Goal: Task Accomplishment & Management: Manage account settings

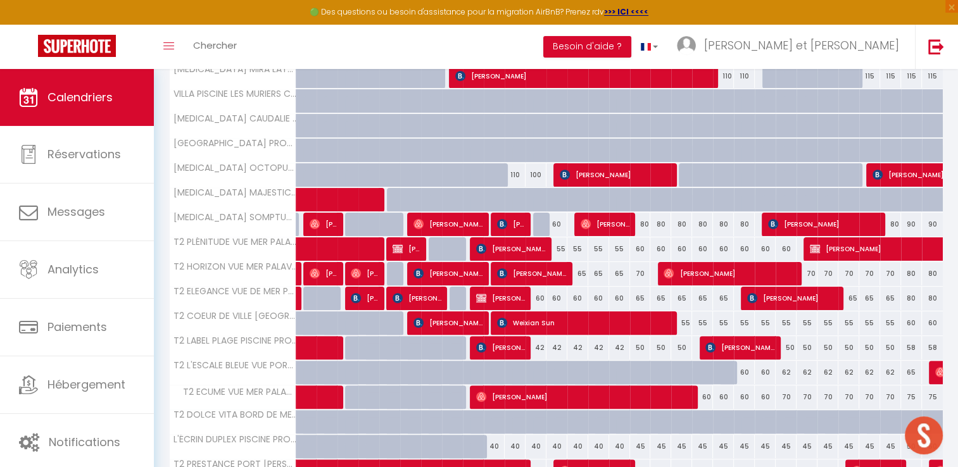
scroll to position [283, 0]
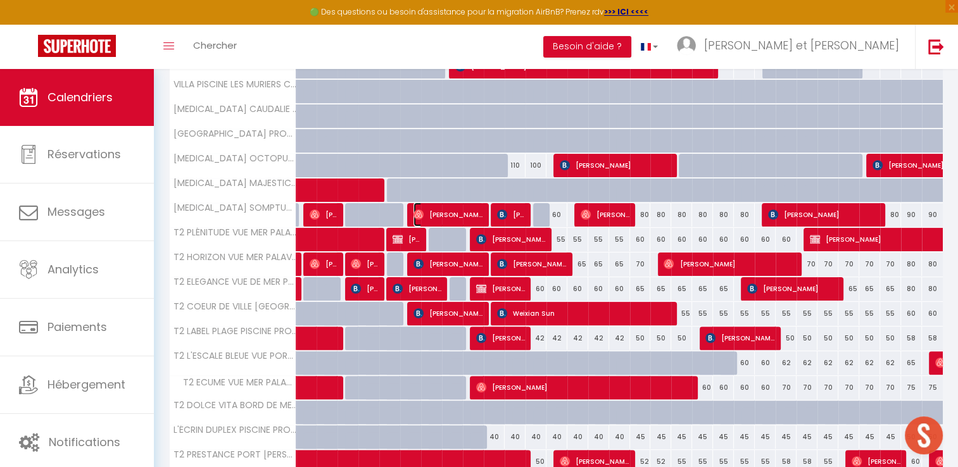
click at [460, 216] on span "[PERSON_NAME] & [PERSON_NAME]" at bounding box center [448, 215] width 70 height 24
select select "OK"
select select "0"
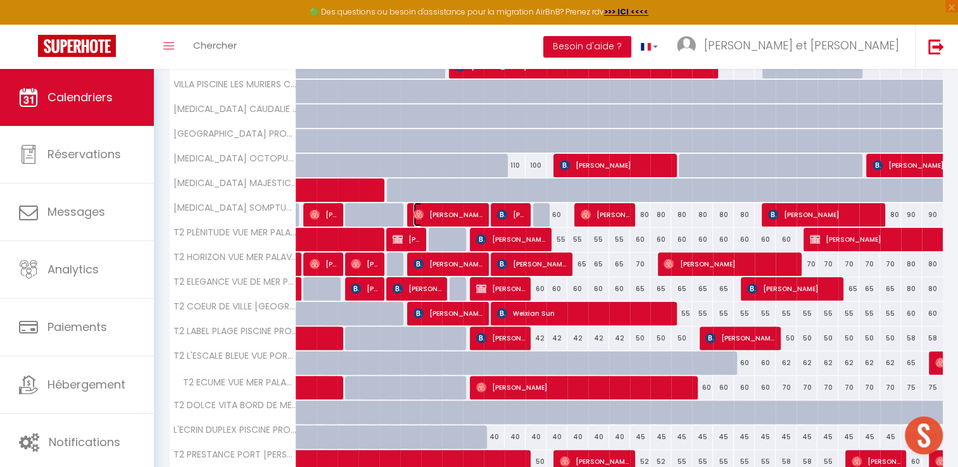
select select "1"
select select
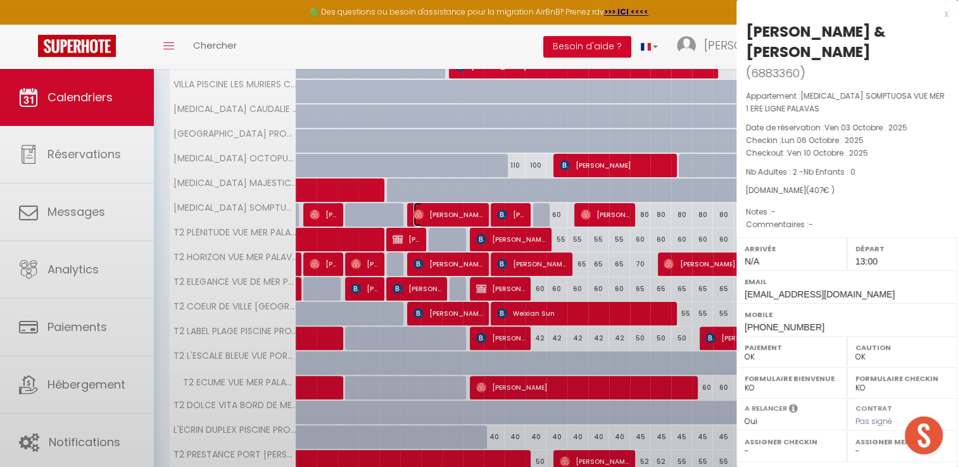
select select "42629"
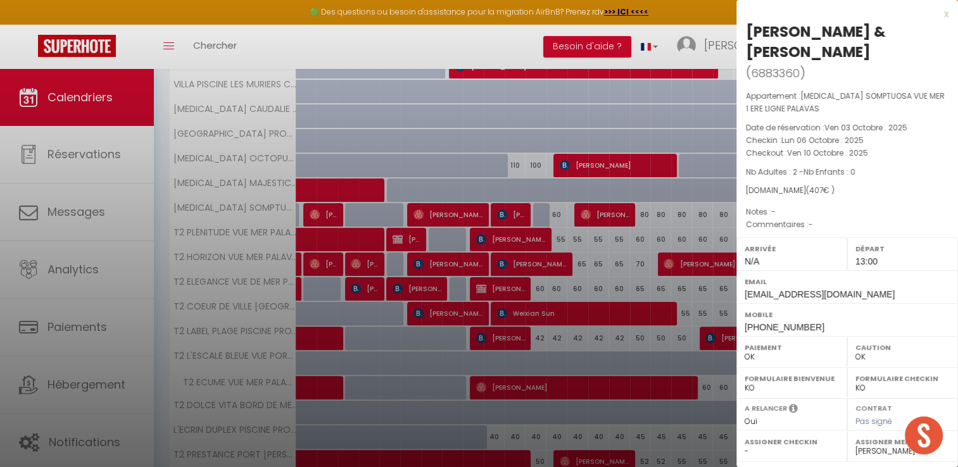
click at [597, 41] on div at bounding box center [479, 233] width 958 height 467
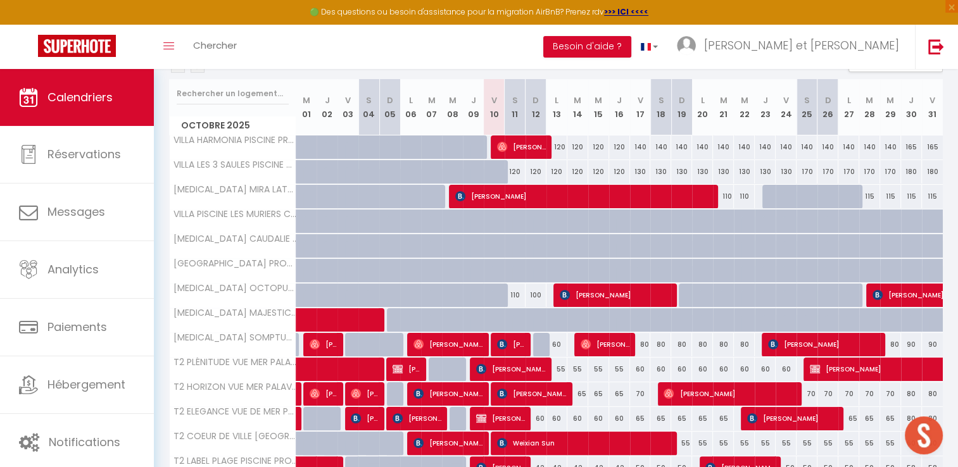
scroll to position [0, 0]
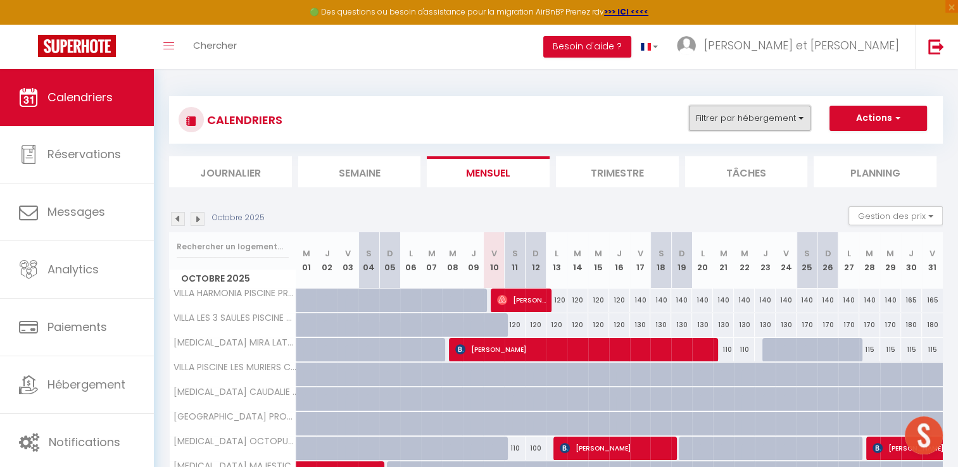
click at [775, 115] on button "Filtrer par hébergement" at bounding box center [750, 118] width 122 height 25
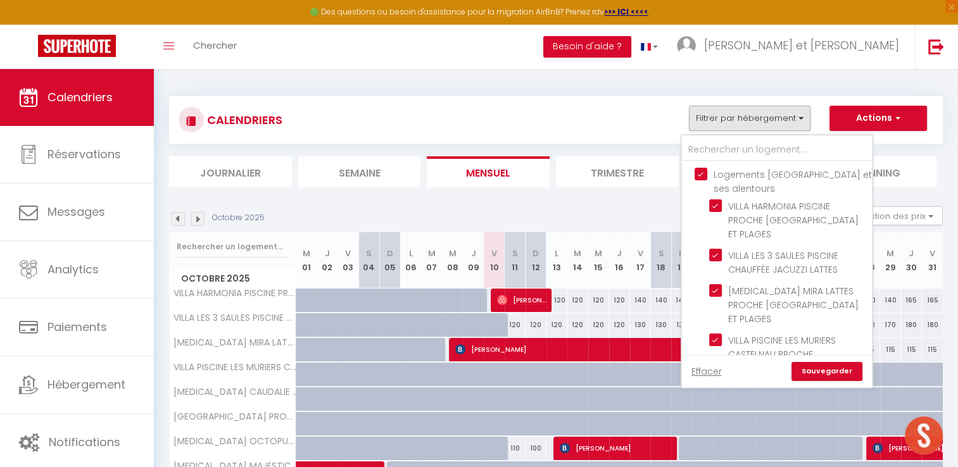
click at [700, 179] on input "Logements [GEOGRAPHIC_DATA] et ses alentours" at bounding box center [789, 174] width 190 height 13
checkbox input "false"
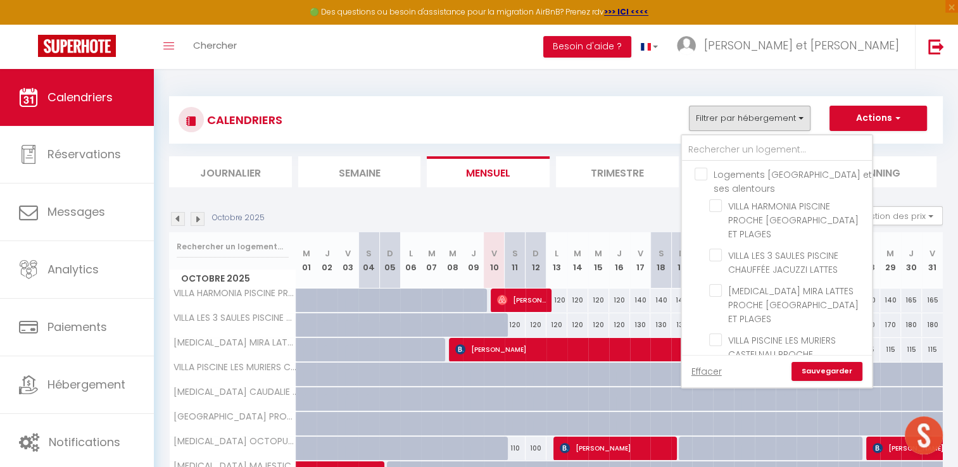
checkbox input "false"
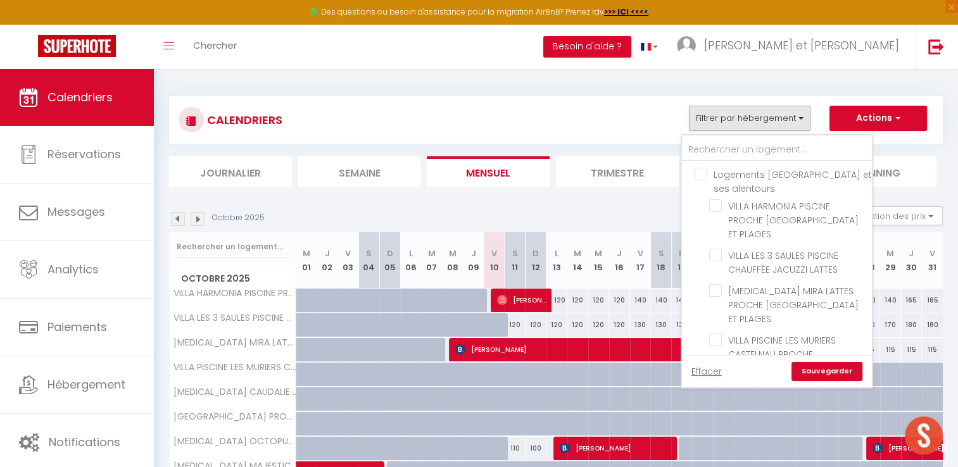
checkbox input "false"
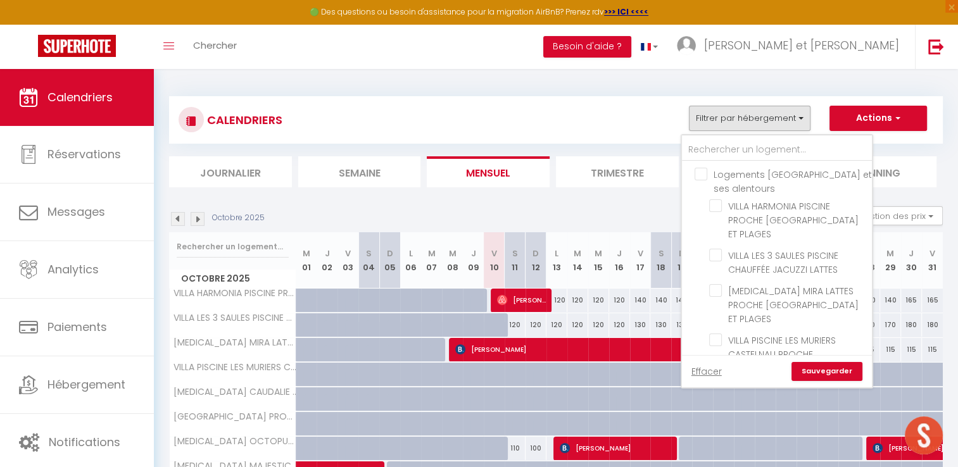
checkbox input "false"
click at [699, 317] on input "Logements [GEOGRAPHIC_DATA]" at bounding box center [789, 323] width 190 height 13
checkbox input "false"
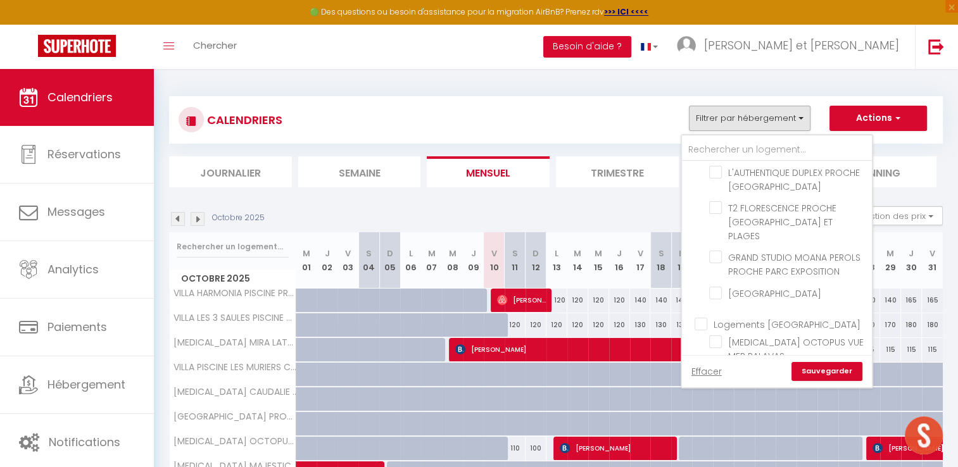
checkbox input "false"
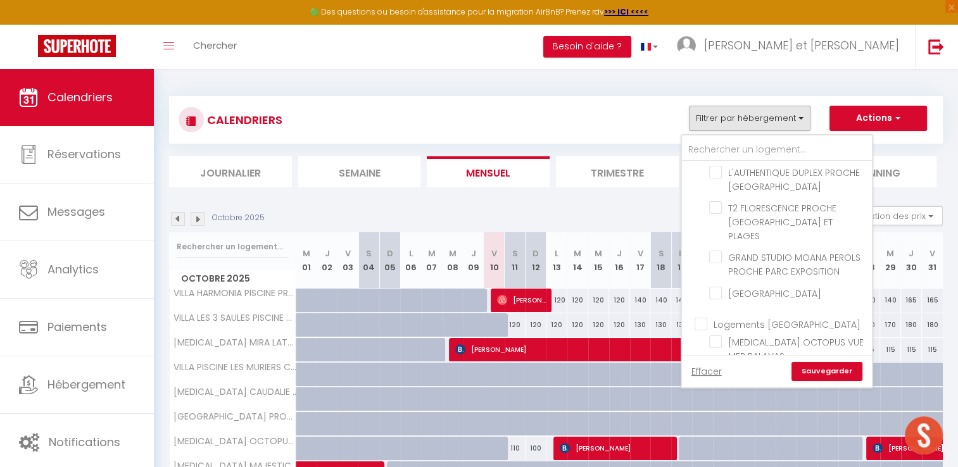
checkbox input "false"
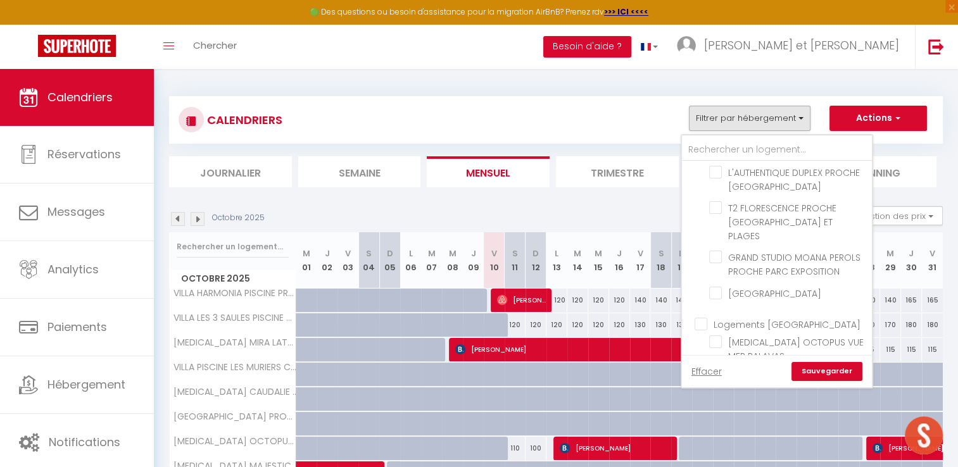
checkbox input "false"
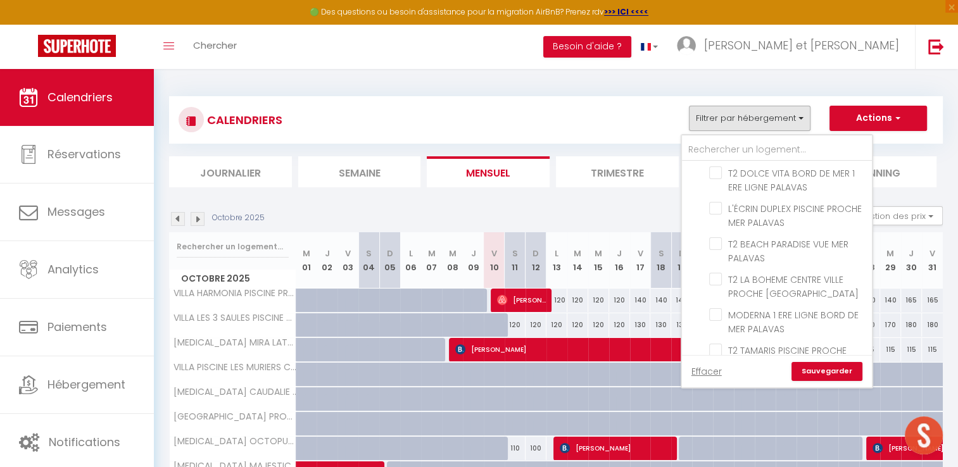
scroll to position [1041, 0]
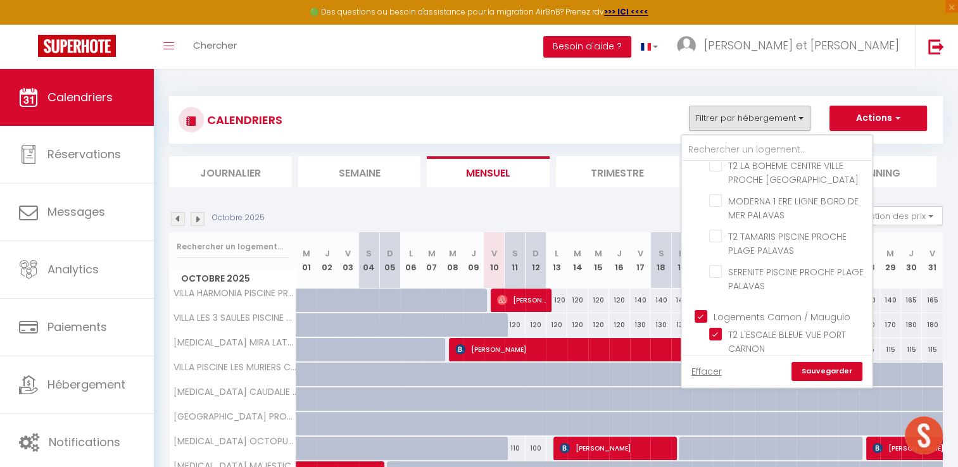
click at [696, 310] on input "Logements Carnon / Mauguio" at bounding box center [789, 316] width 190 height 13
checkbox input "false"
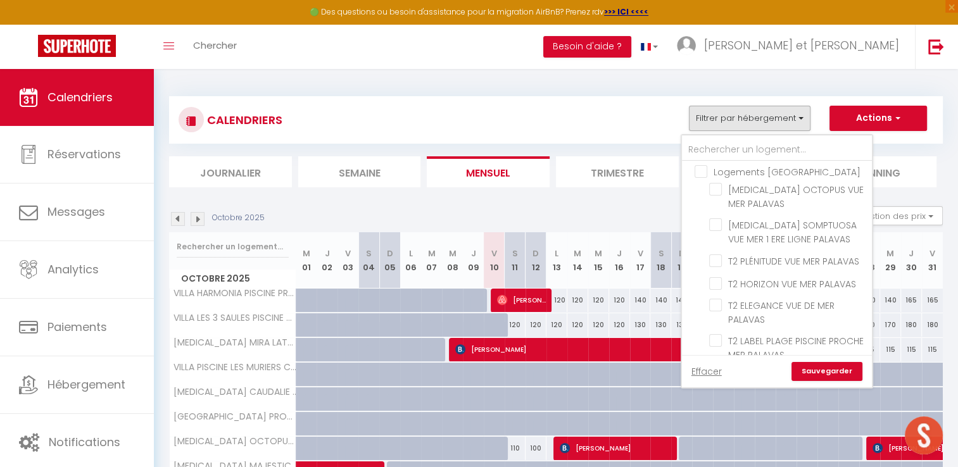
scroll to position [700, 0]
click at [718, 220] on input "[MEDICAL_DATA] SOMPTUOSA VUE MER 1 ERE LIGNE PALAVAS" at bounding box center [788, 226] width 158 height 13
checkbox input "true"
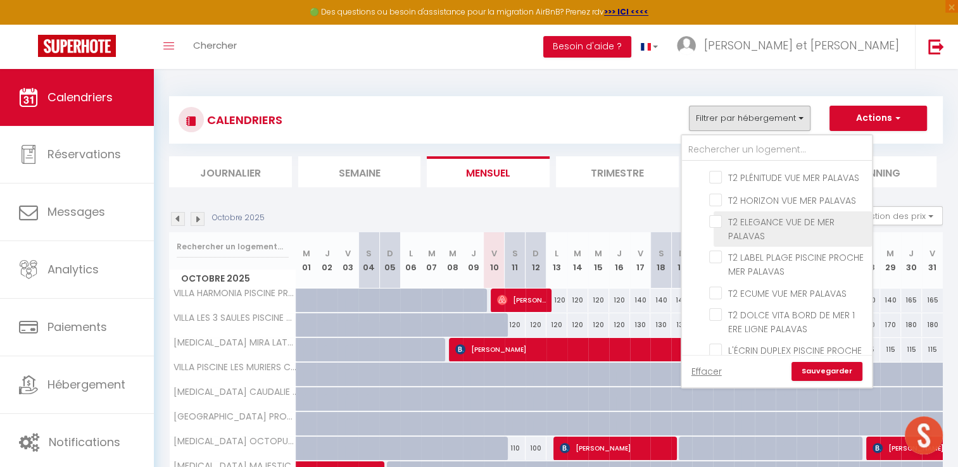
scroll to position [787, 0]
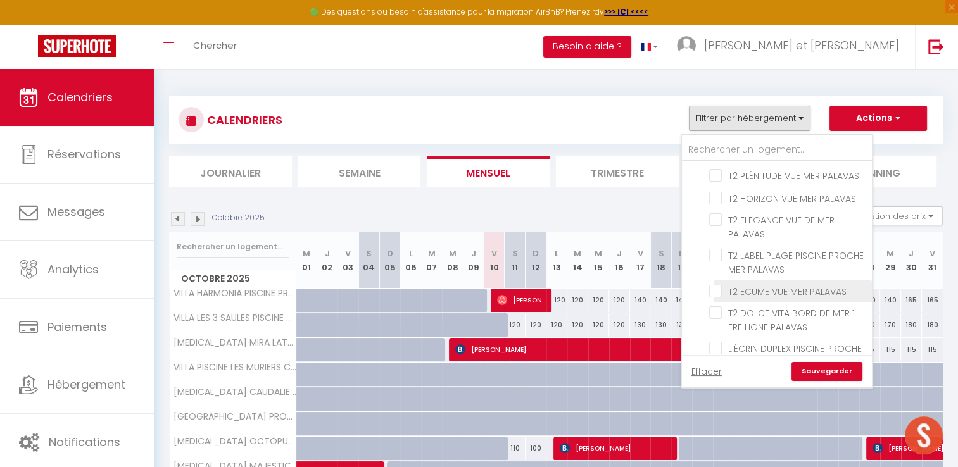
click at [719, 284] on input "T2 ECUME VUE MER PALAVAS" at bounding box center [788, 290] width 158 height 13
checkbox input "true"
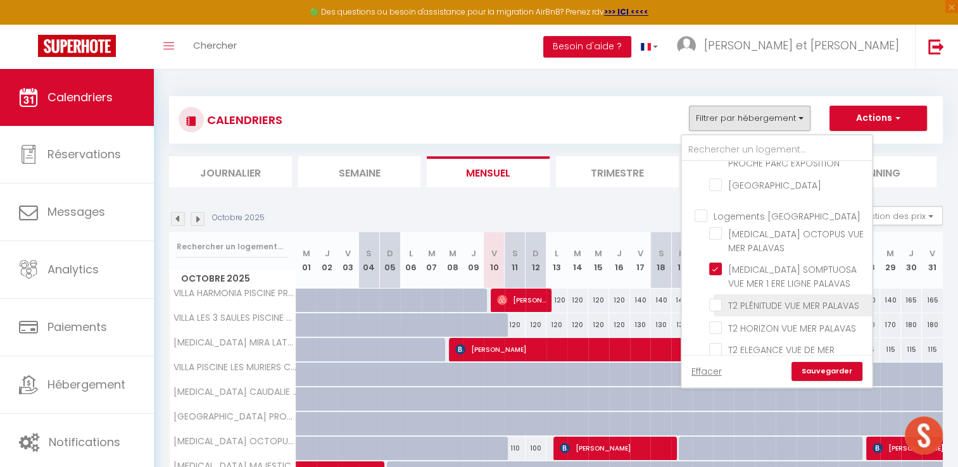
scroll to position [633, 0]
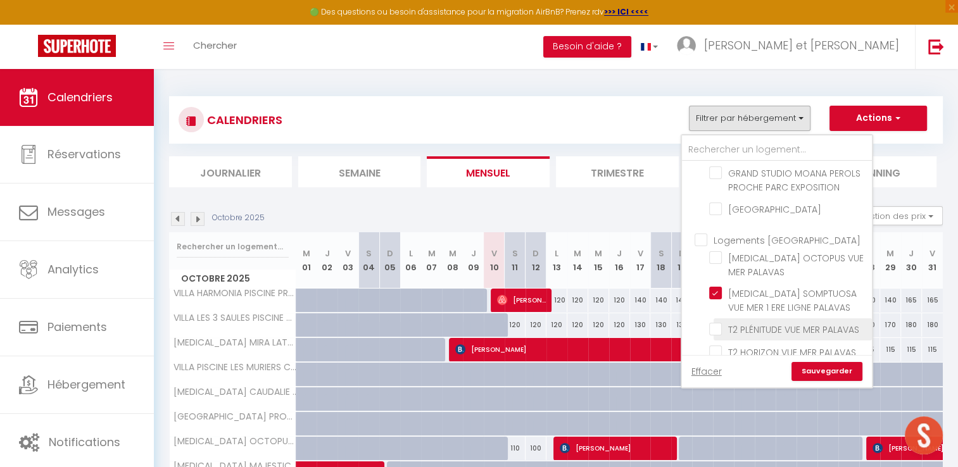
click at [715, 322] on input "T2 PLÉNITUDE VUE MER PALAVAS" at bounding box center [788, 328] width 158 height 13
checkbox input "true"
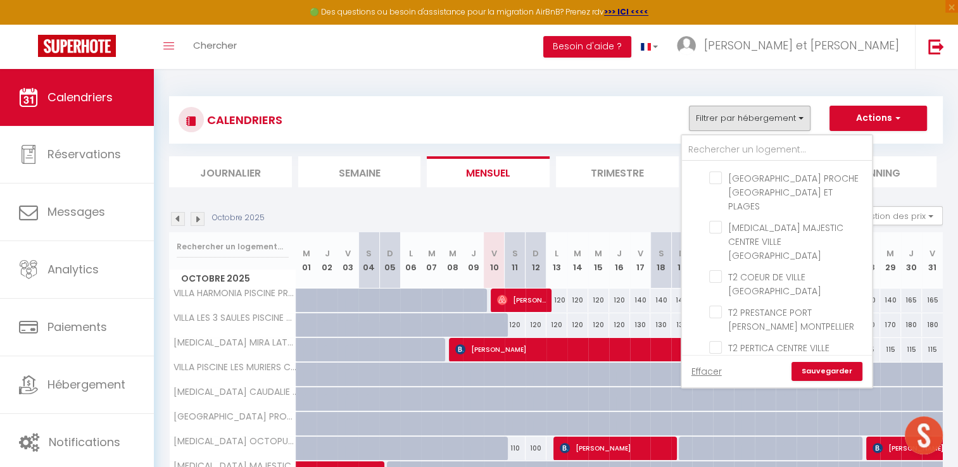
scroll to position [287, 0]
click at [717, 342] on input "T2 PERTICA CENTRE VILLE [GEOGRAPHIC_DATA]" at bounding box center [788, 348] width 158 height 13
checkbox input "true"
click at [836, 375] on link "Sauvegarder" at bounding box center [826, 371] width 71 height 19
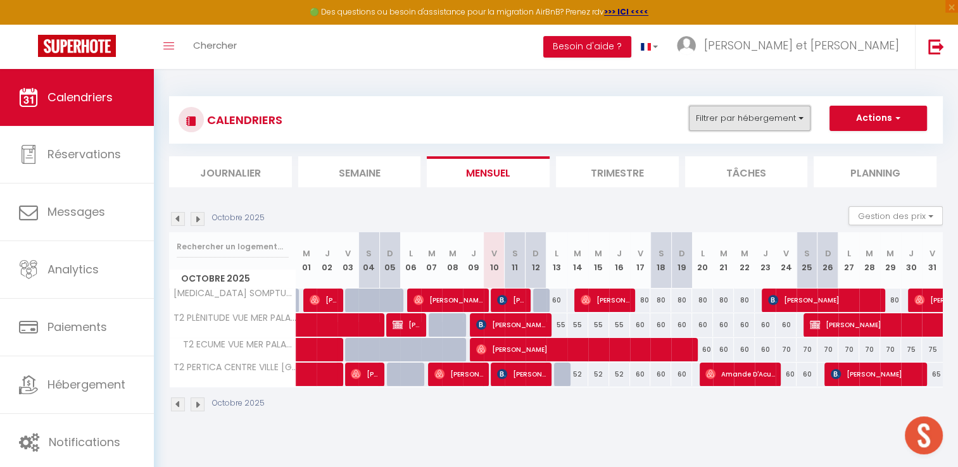
click at [792, 125] on button "Filtrer par hébergement" at bounding box center [750, 118] width 122 height 25
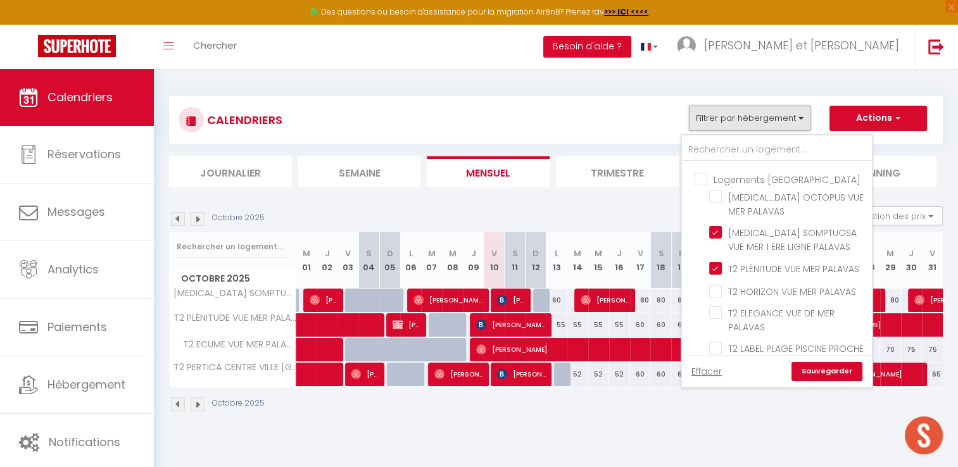
scroll to position [694, 0]
click at [718, 306] on input "T2 ELEGANCE VUE DE MER PALAVAS" at bounding box center [788, 312] width 158 height 13
checkbox input "true"
click at [818, 369] on link "Sauvegarder" at bounding box center [826, 371] width 71 height 19
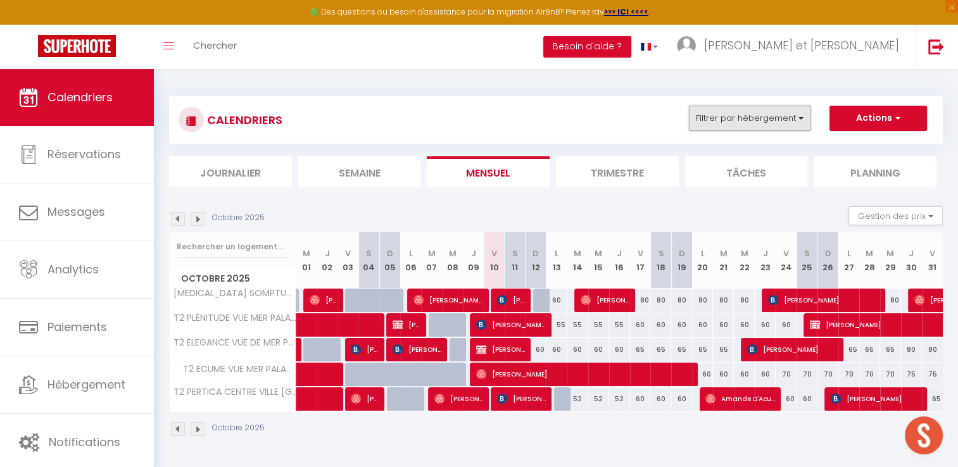
click at [800, 116] on button "Filtrer par hébergement" at bounding box center [750, 118] width 122 height 25
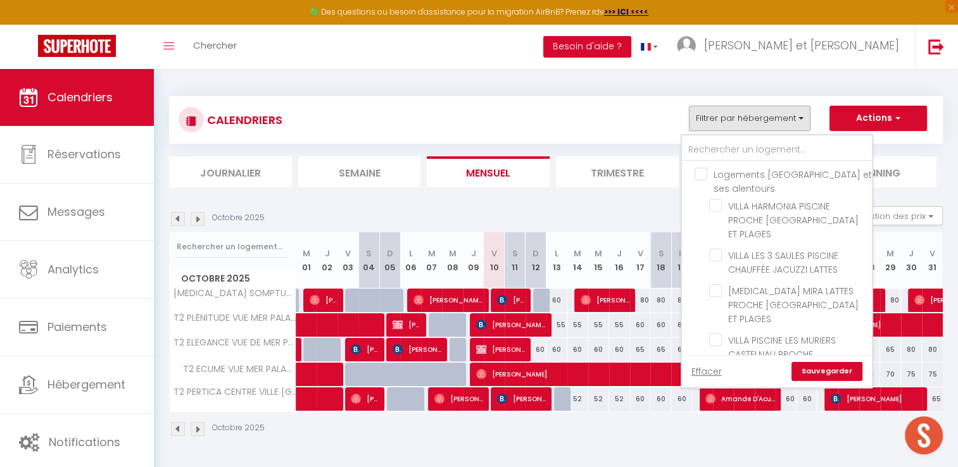
click at [704, 172] on input "Logements [GEOGRAPHIC_DATA] et ses alentours" at bounding box center [789, 174] width 190 height 13
checkbox input "true"
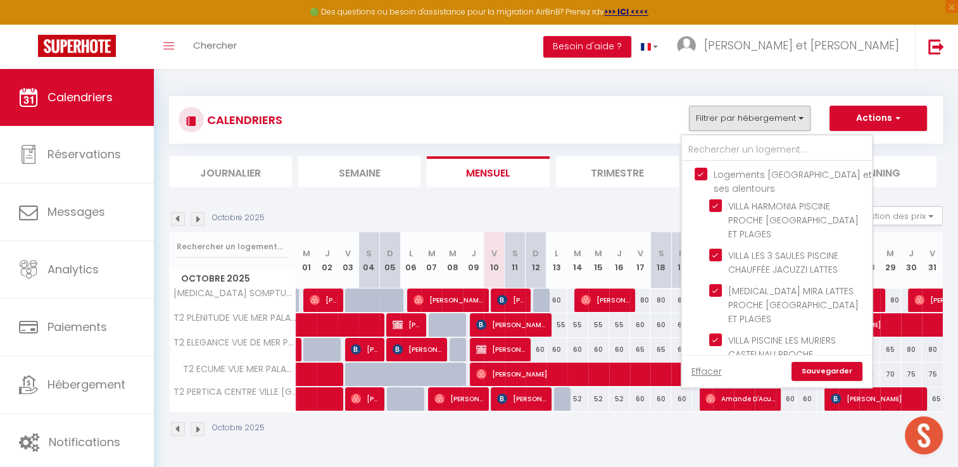
checkbox input "true"
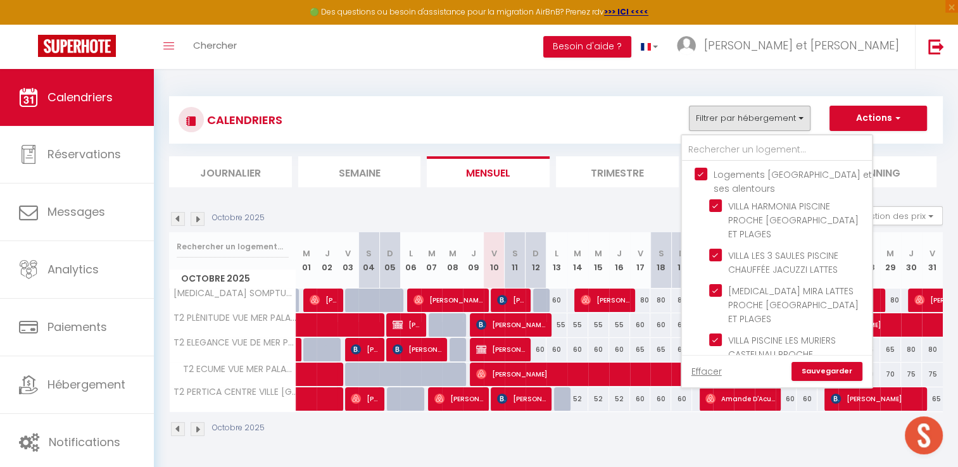
checkbox input "true"
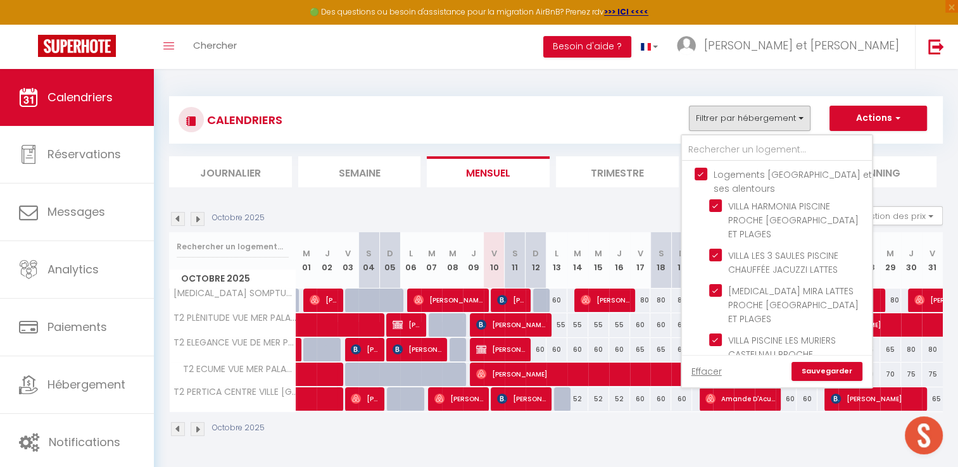
checkbox input "true"
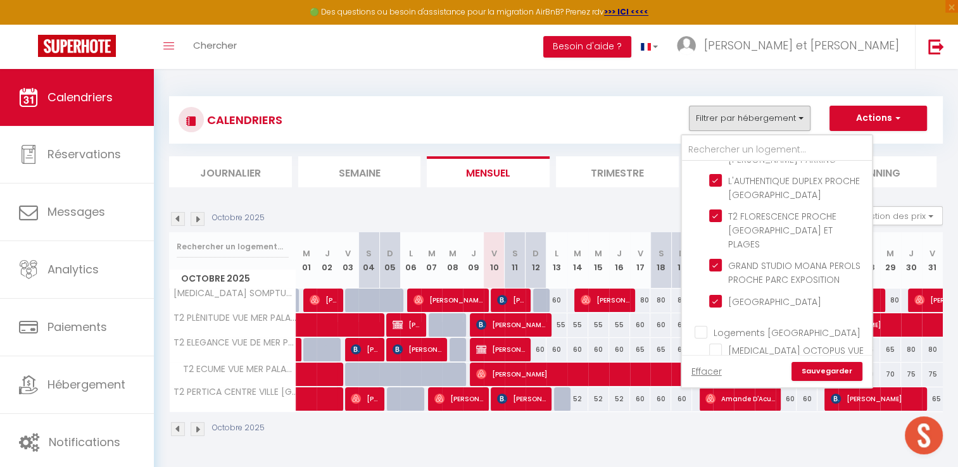
scroll to position [632, 0]
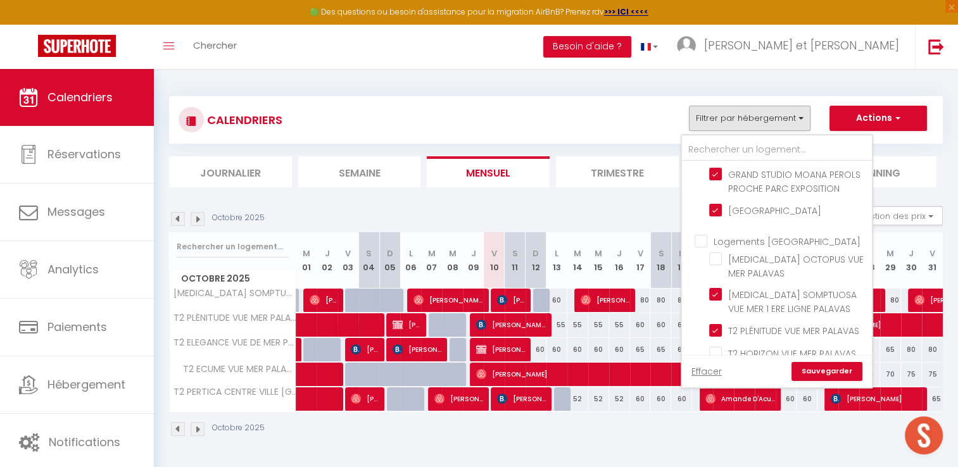
click at [704, 234] on input "Logements [GEOGRAPHIC_DATA]" at bounding box center [789, 240] width 190 height 13
checkbox input "true"
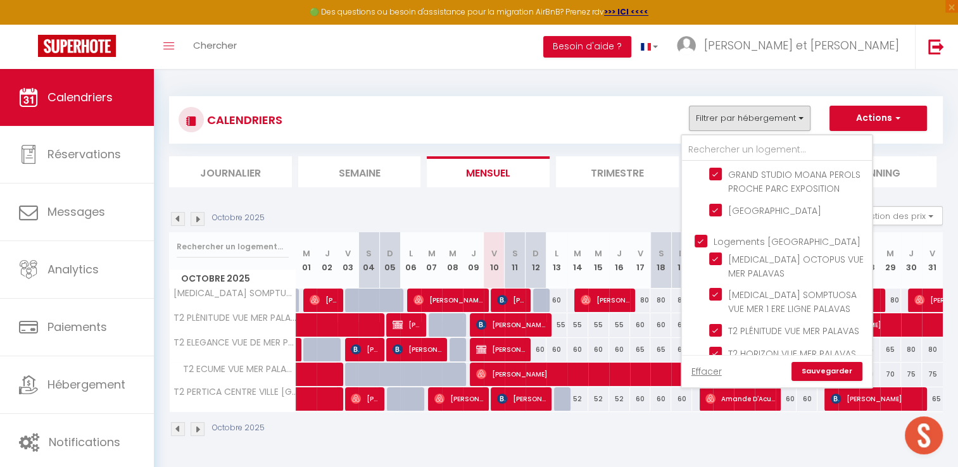
checkbox input "true"
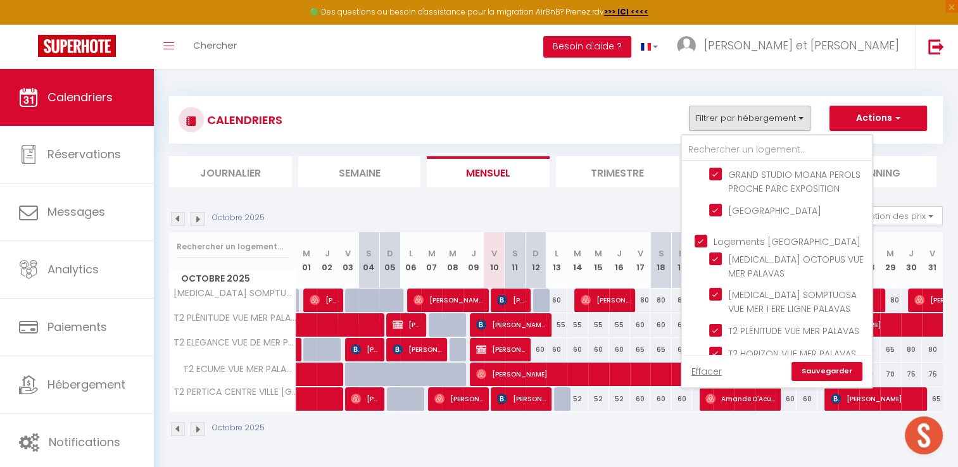
checkbox input "true"
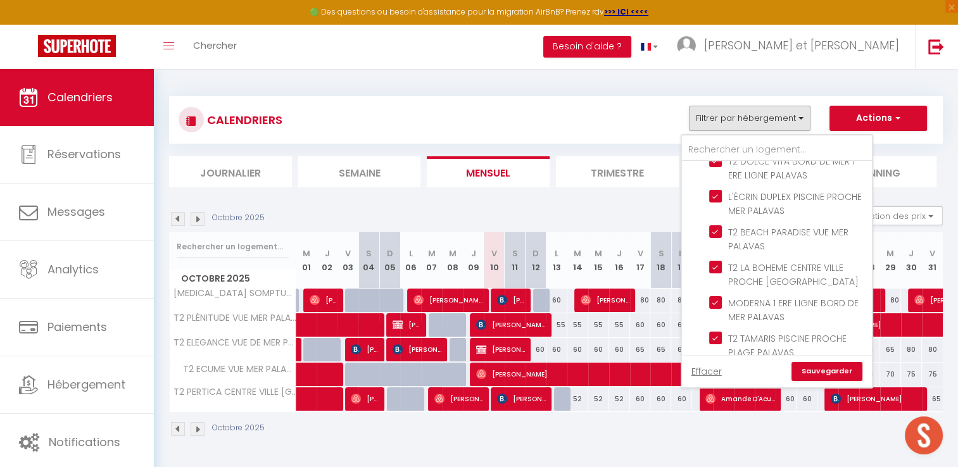
scroll to position [1041, 0]
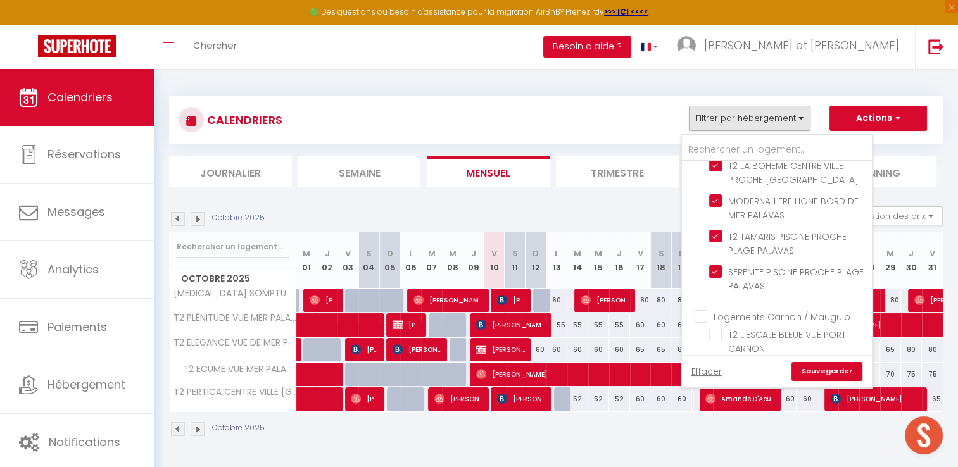
click at [700, 310] on input "Logements Carnon / Mauguio" at bounding box center [789, 316] width 190 height 13
checkbox input "true"
click at [700, 310] on input "Logements Carnon / Mauguio" at bounding box center [789, 316] width 190 height 13
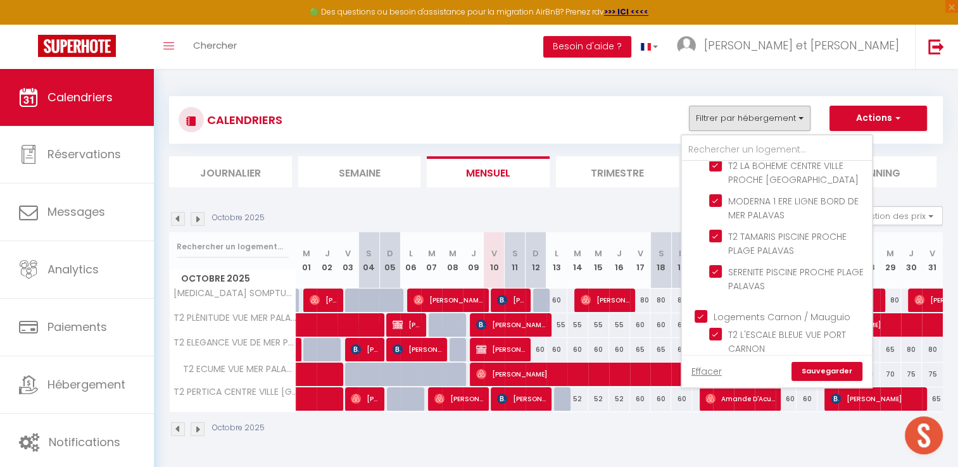
checkbox input "false"
click at [696, 310] on input "Logements Carnon / Mauguio" at bounding box center [789, 316] width 190 height 13
checkbox input "true"
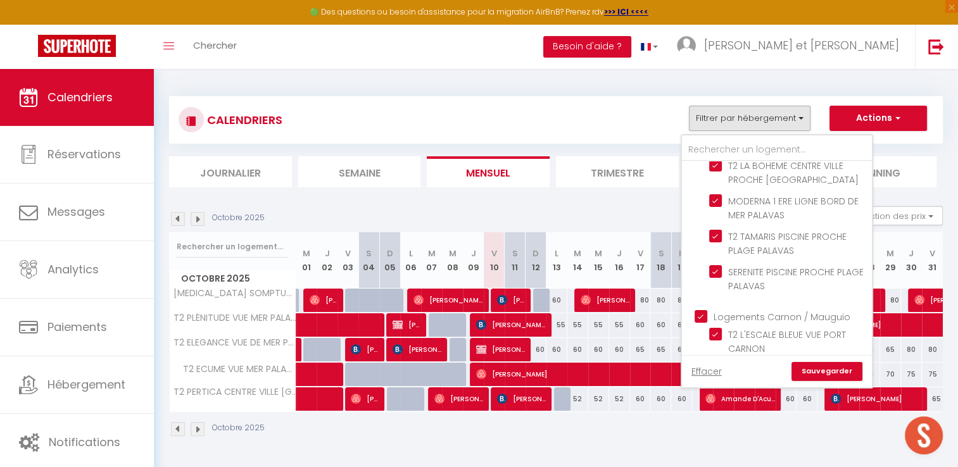
checkbox input "true"
click at [814, 372] on link "Sauvegarder" at bounding box center [826, 371] width 71 height 19
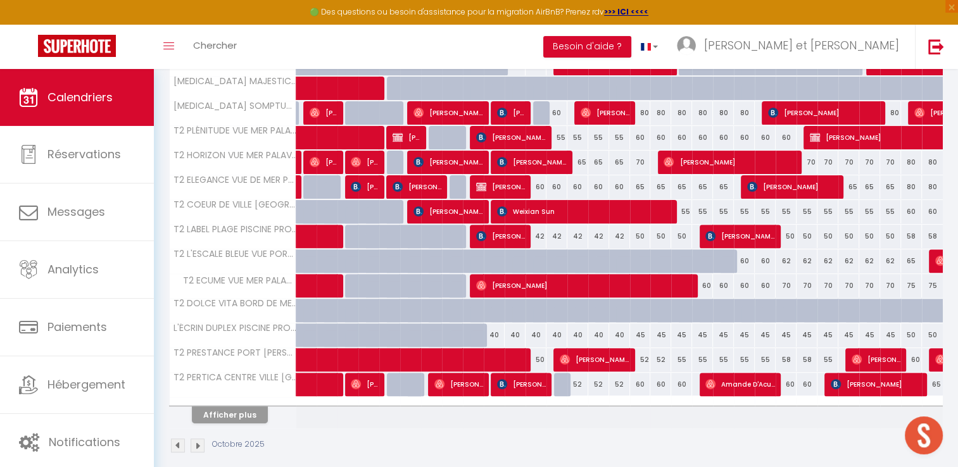
scroll to position [387, 0]
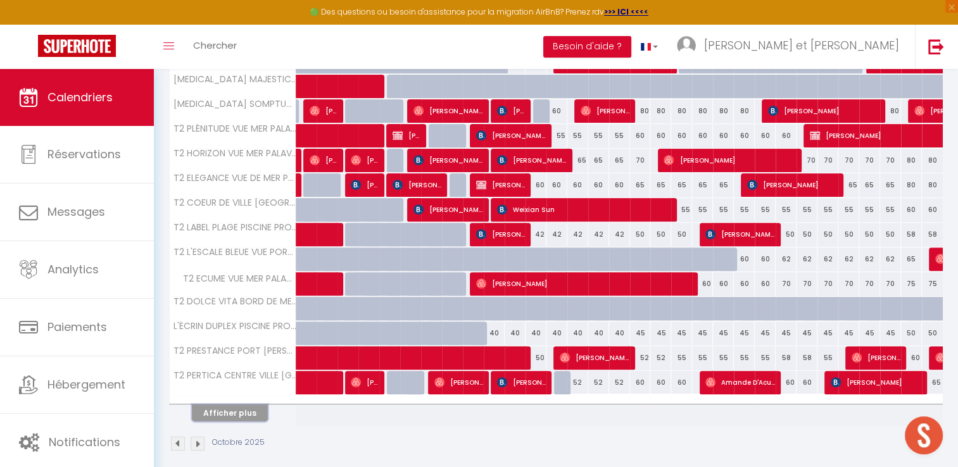
click at [213, 407] on button "Afficher plus" at bounding box center [230, 412] width 76 height 17
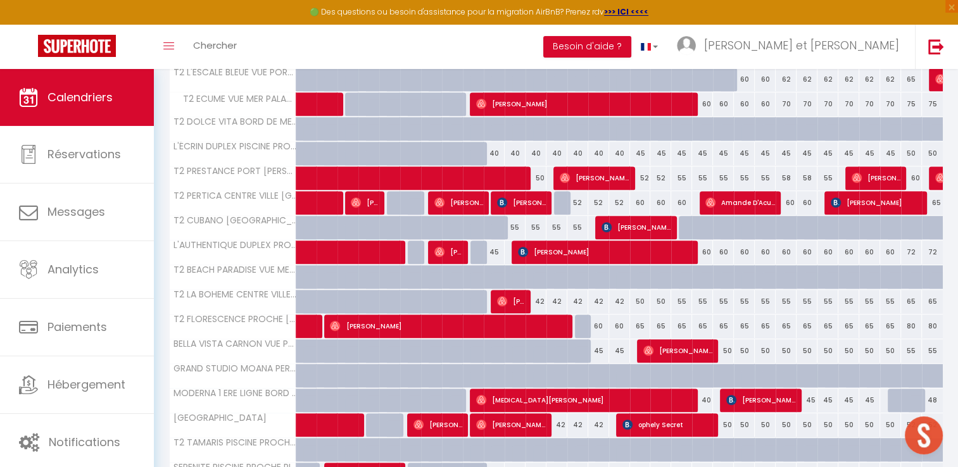
scroll to position [634, 0]
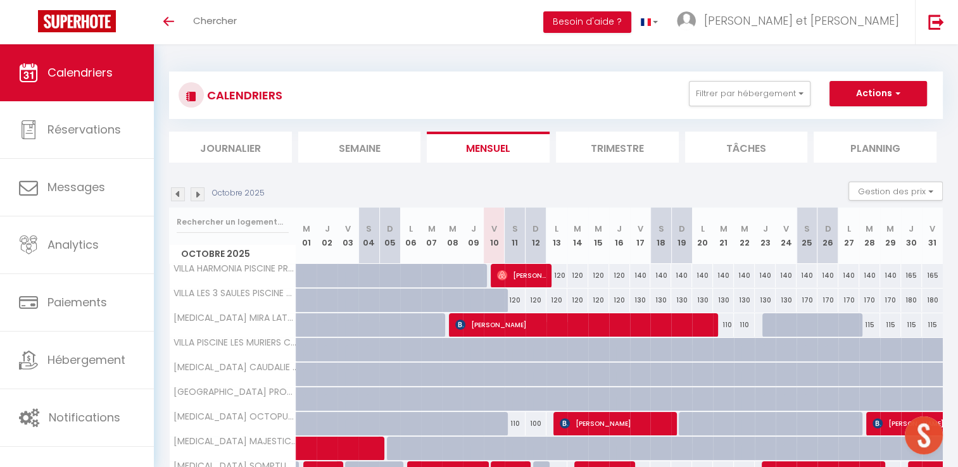
scroll to position [370, 0]
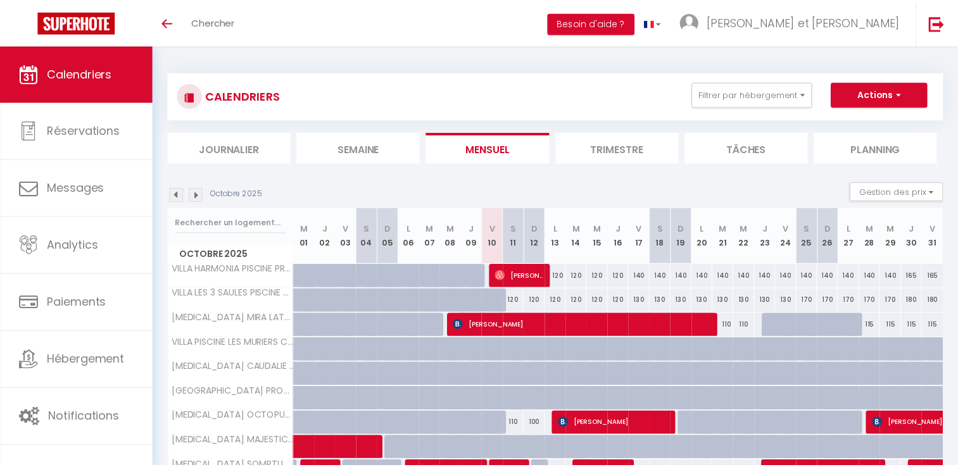
scroll to position [370, 0]
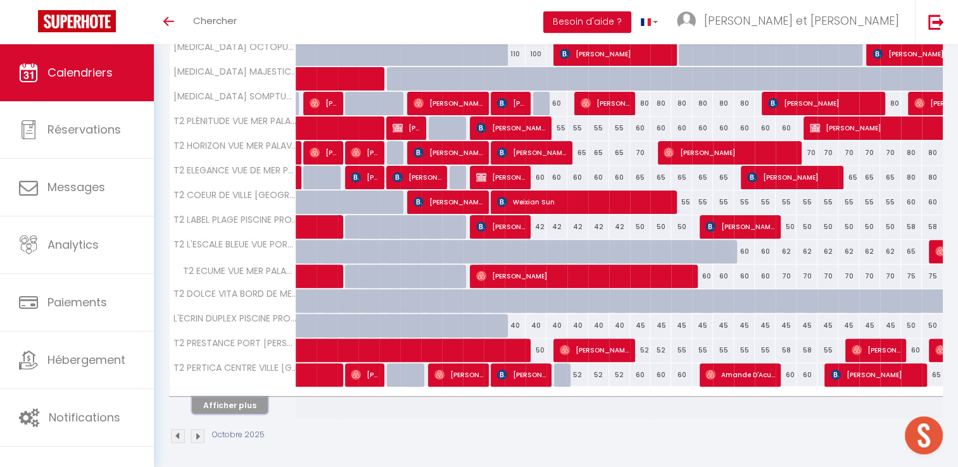
click at [241, 399] on button "Afficher plus" at bounding box center [230, 405] width 76 height 17
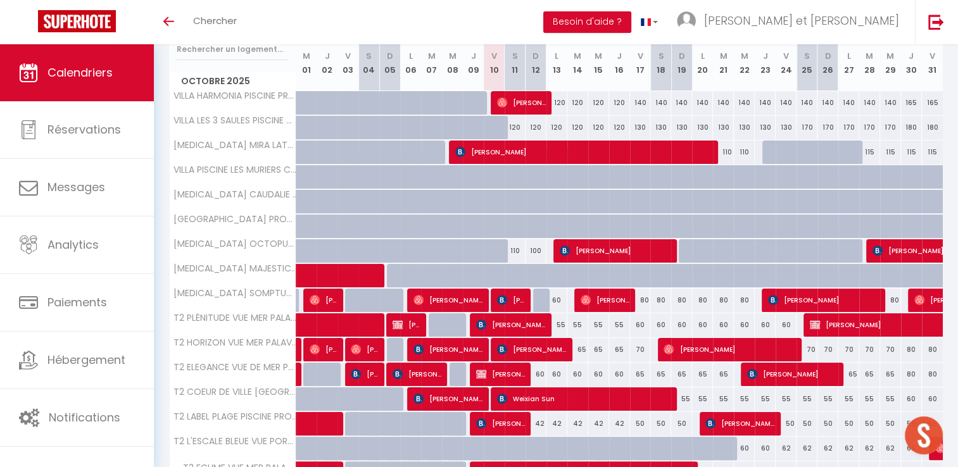
scroll to position [175, 0]
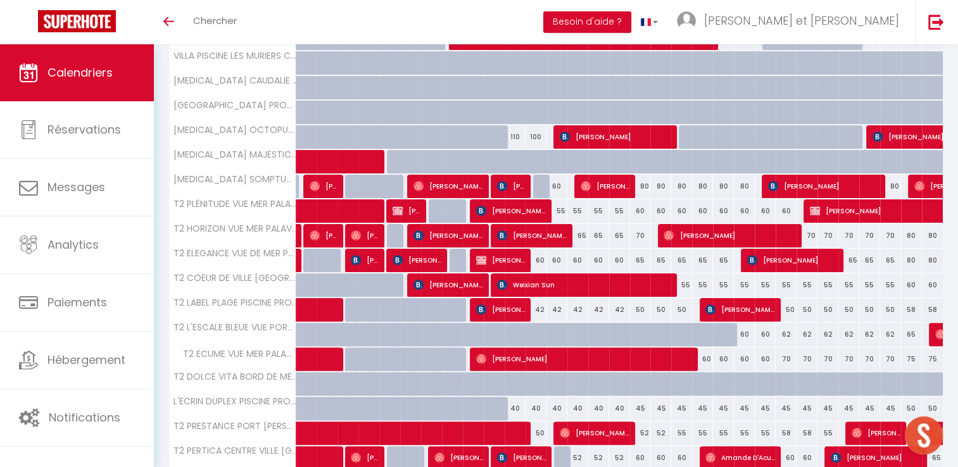
scroll to position [370, 0]
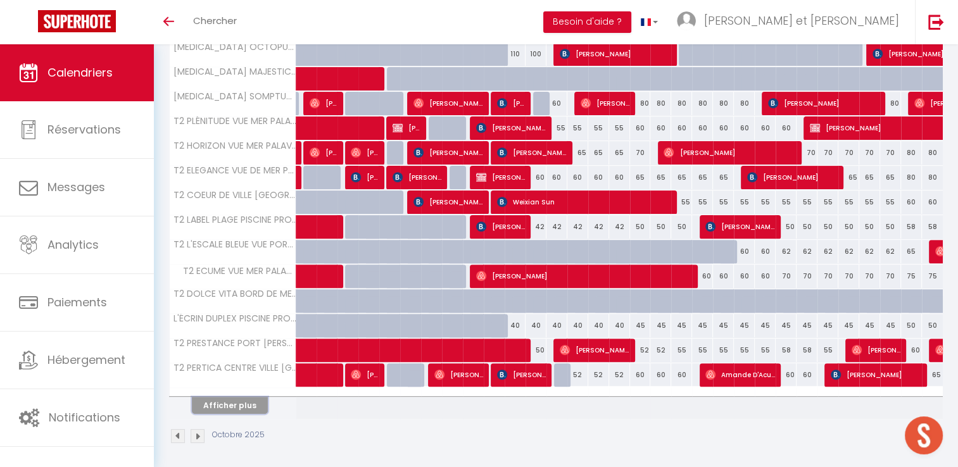
click at [253, 399] on button "Afficher plus" at bounding box center [230, 405] width 76 height 17
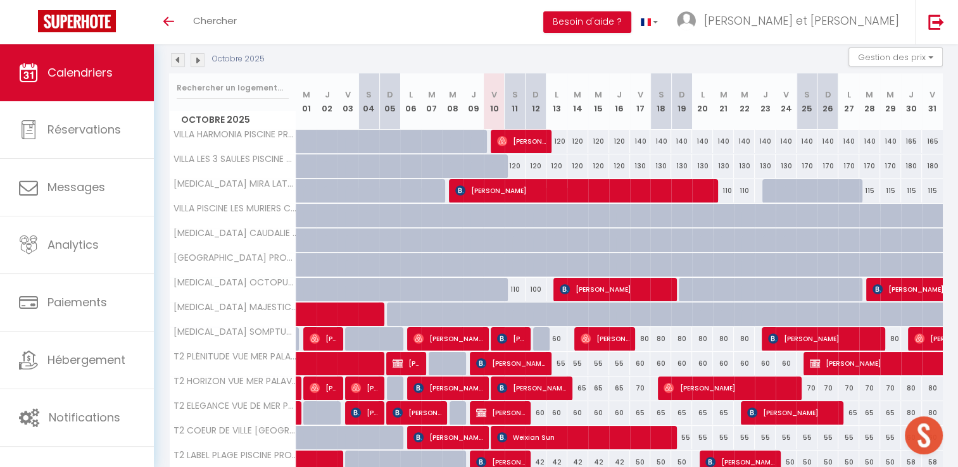
scroll to position [135, 0]
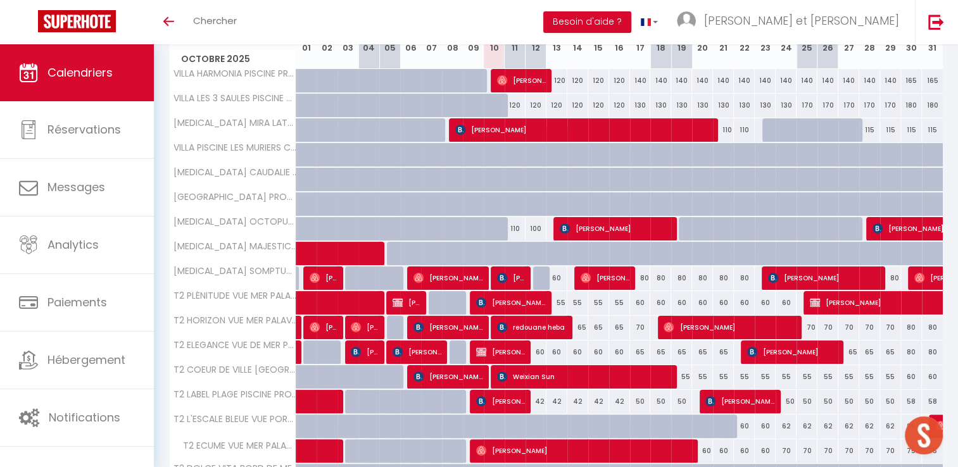
scroll to position [196, 0]
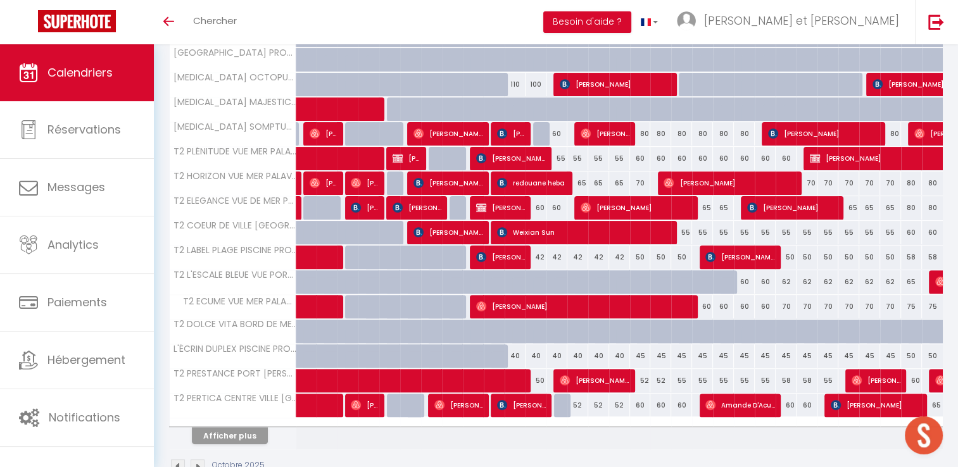
scroll to position [370, 0]
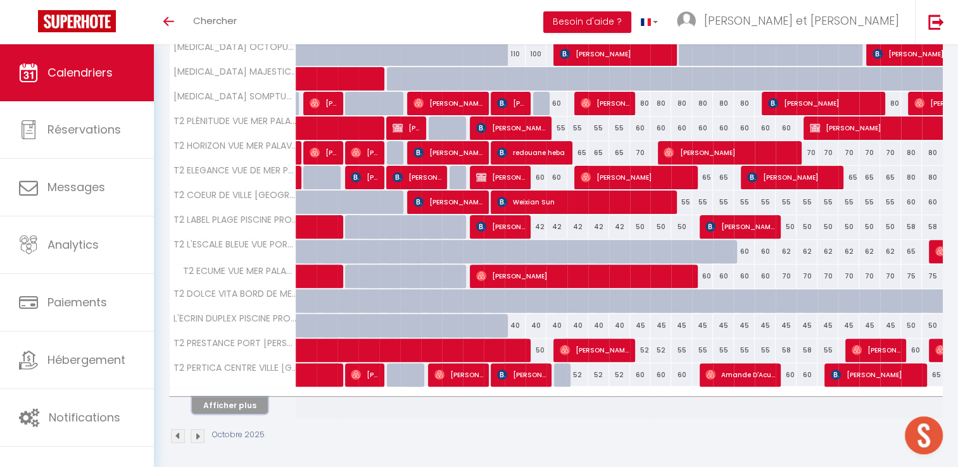
click at [230, 397] on button "Afficher plus" at bounding box center [230, 405] width 76 height 17
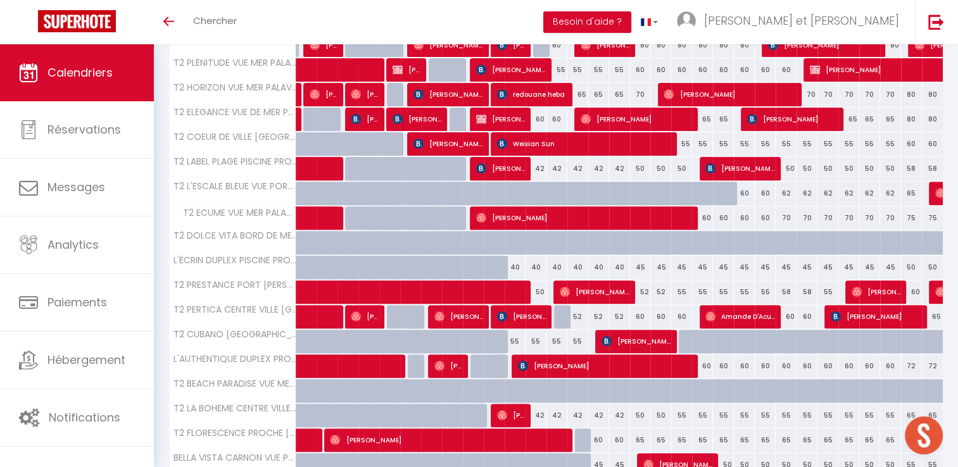
scroll to position [429, 0]
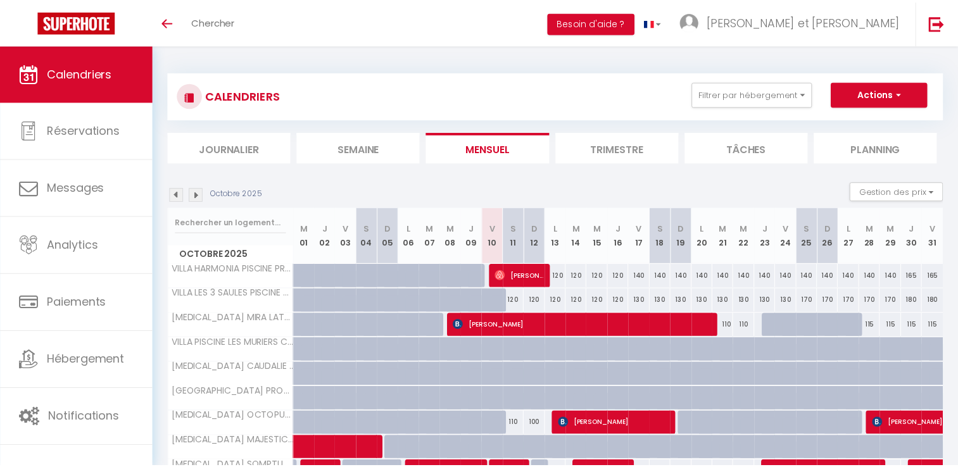
scroll to position [370, 0]
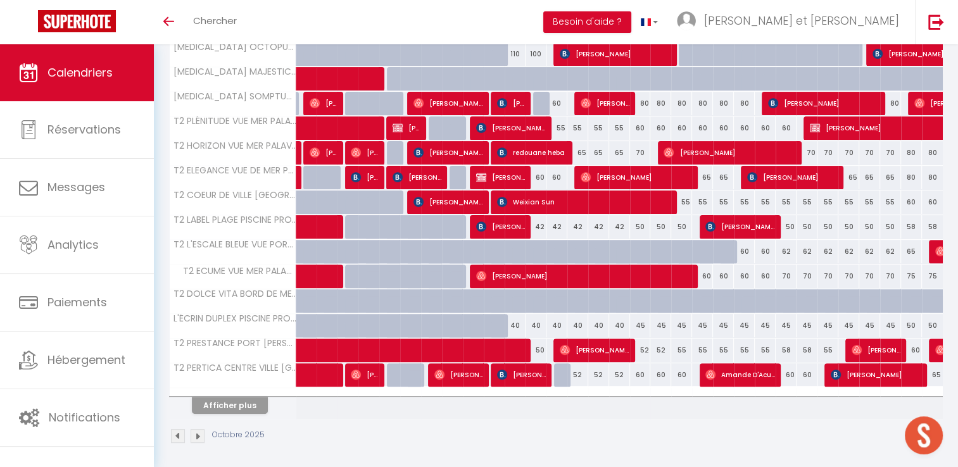
click at [220, 396] on div "Afficher plus" at bounding box center [229, 405] width 133 height 18
click at [225, 402] on button "Afficher plus" at bounding box center [230, 405] width 76 height 17
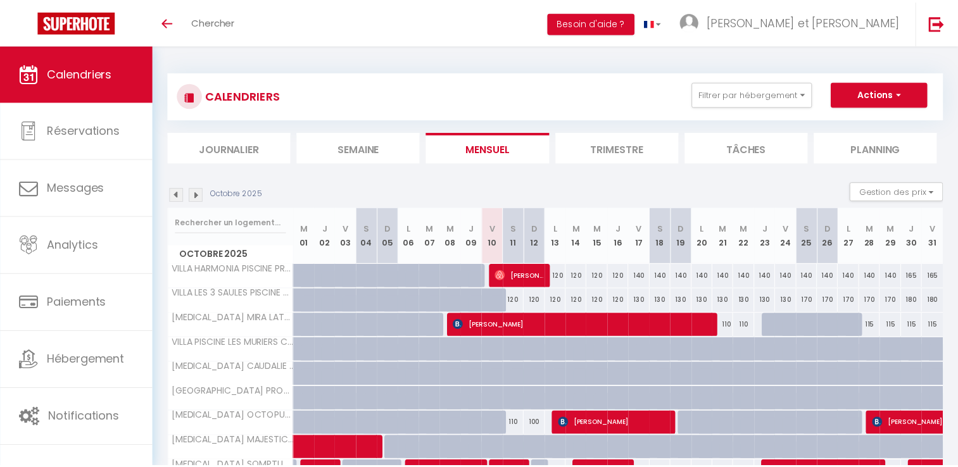
scroll to position [370, 0]
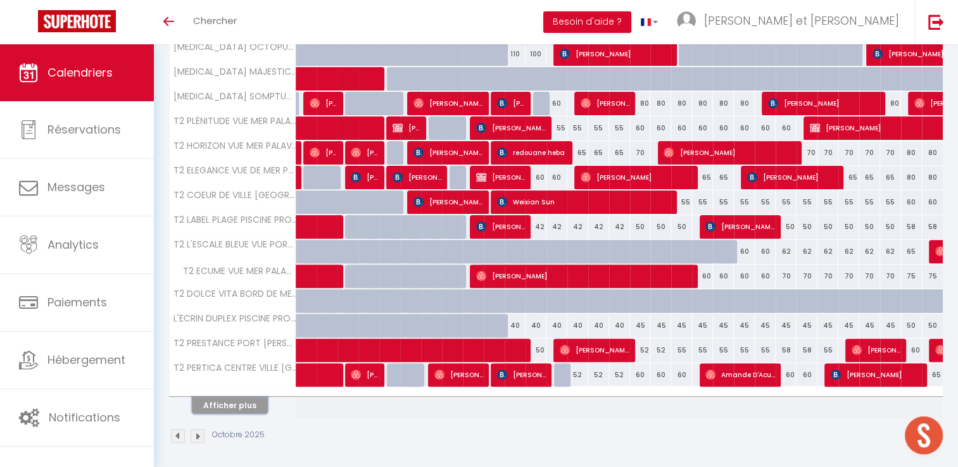
click at [243, 398] on button "Afficher plus" at bounding box center [230, 405] width 76 height 17
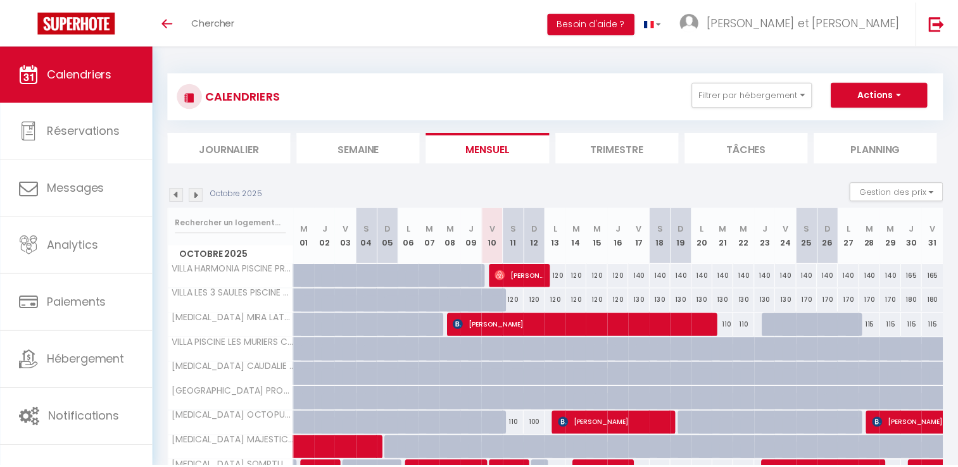
scroll to position [370, 0]
